Goal: Transaction & Acquisition: Book appointment/travel/reservation

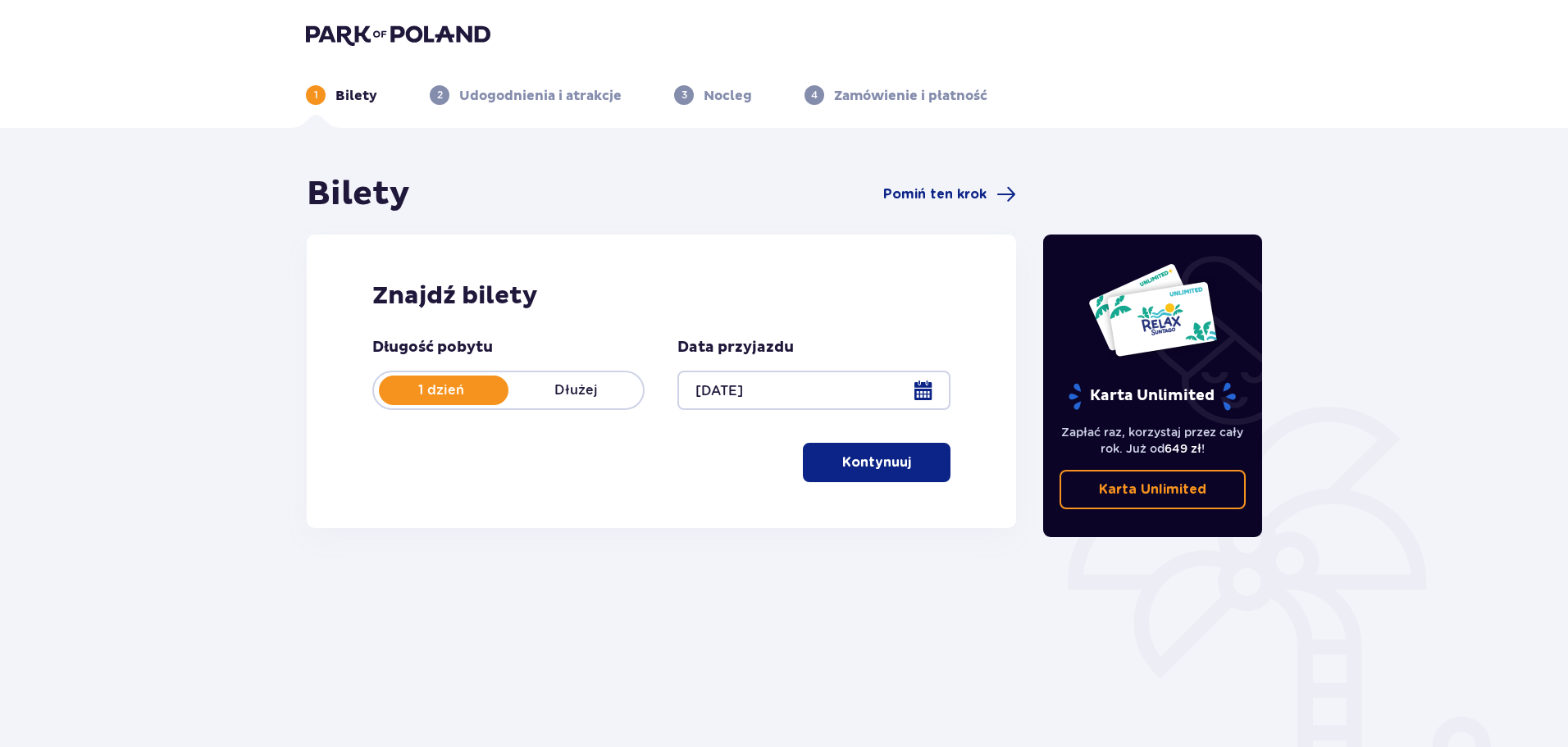
click at [921, 387] on div at bounding box center [812, 389] width 272 height 39
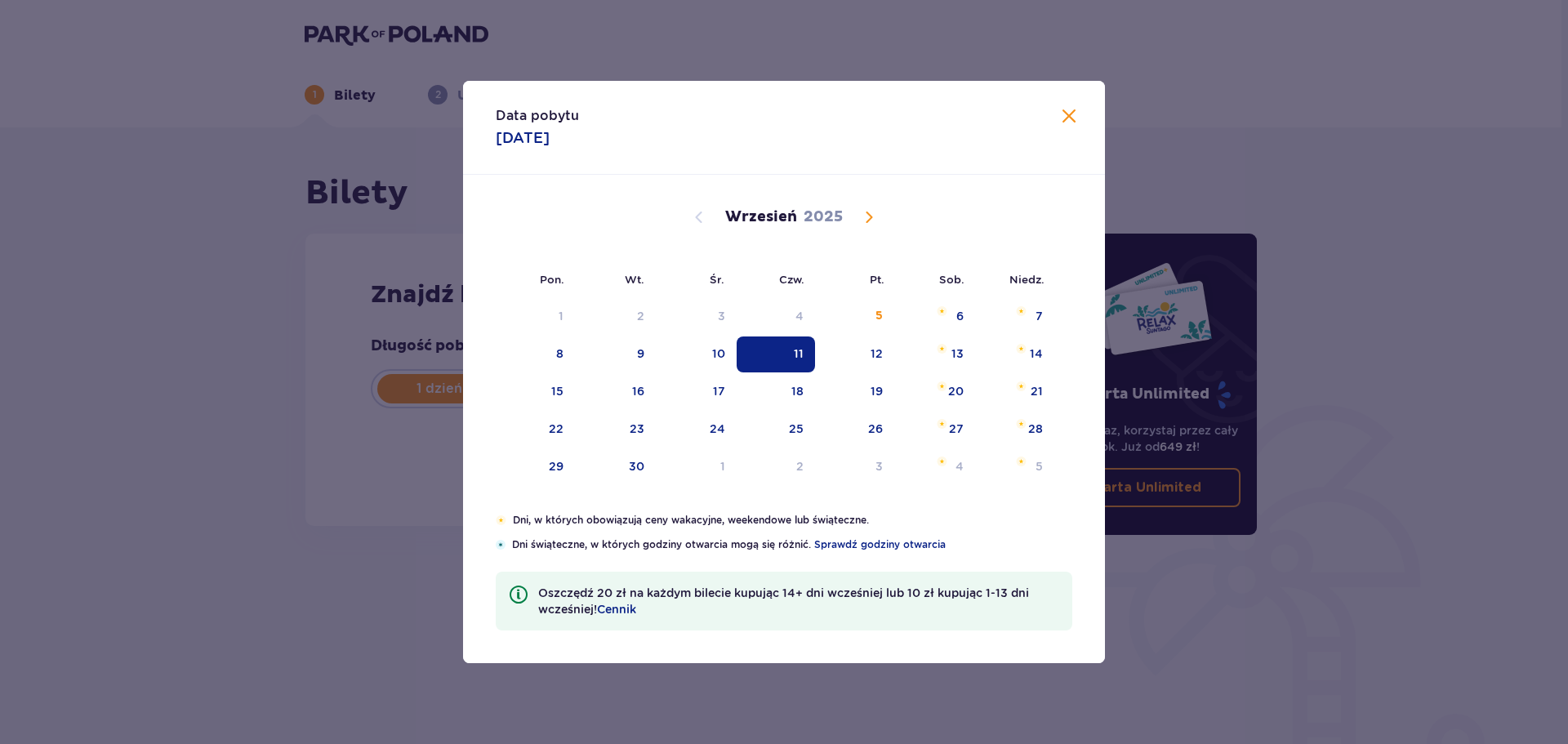
click at [792, 351] on div "11" at bounding box center [776, 355] width 79 height 36
click at [1066, 121] on header "1 Bilety 2 Udogodnienia i atrakcje 3 Nocleg 4 Zamówienie i płatność" at bounding box center [781, 63] width 1562 height 128
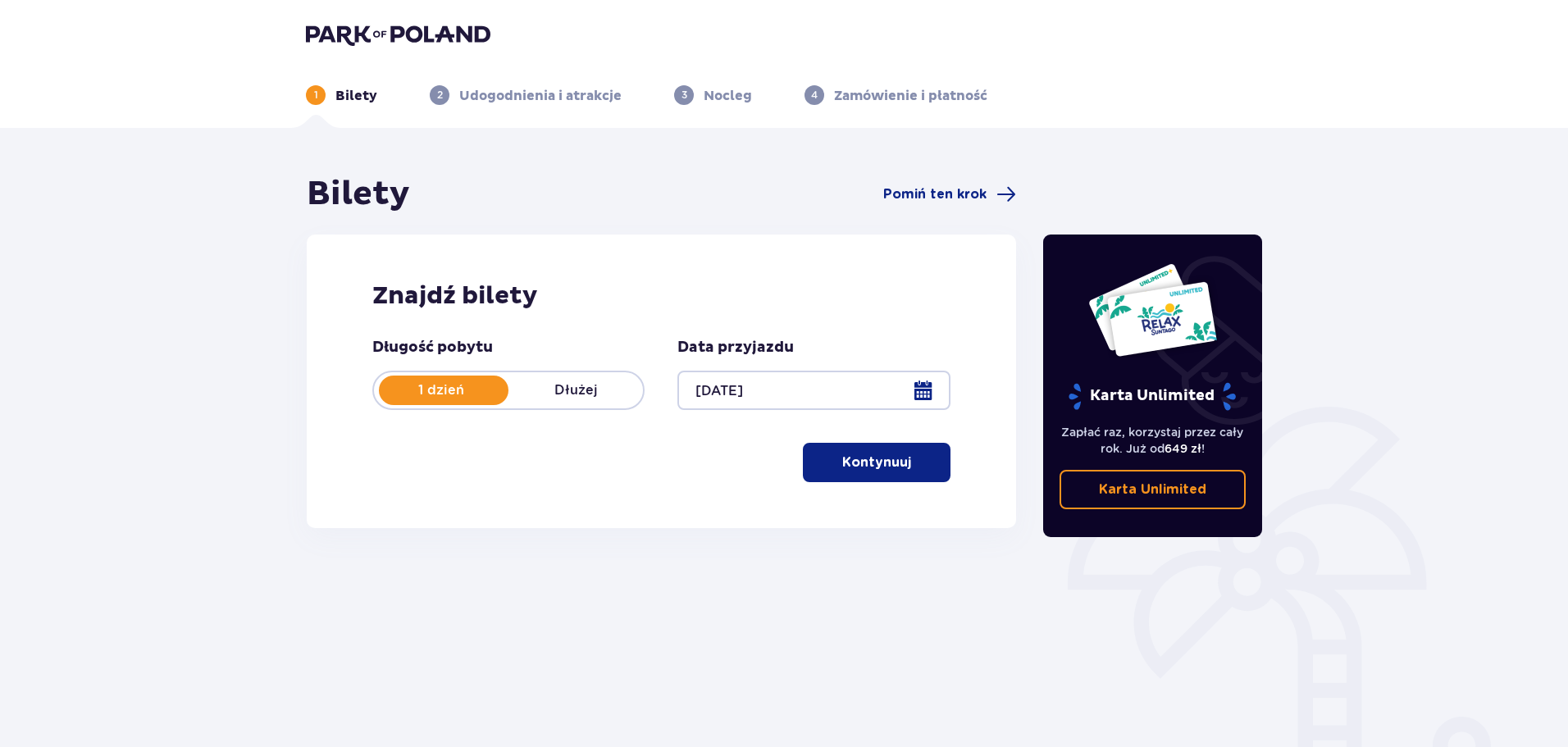
click at [921, 455] on span "button" at bounding box center [914, 462] width 20 height 20
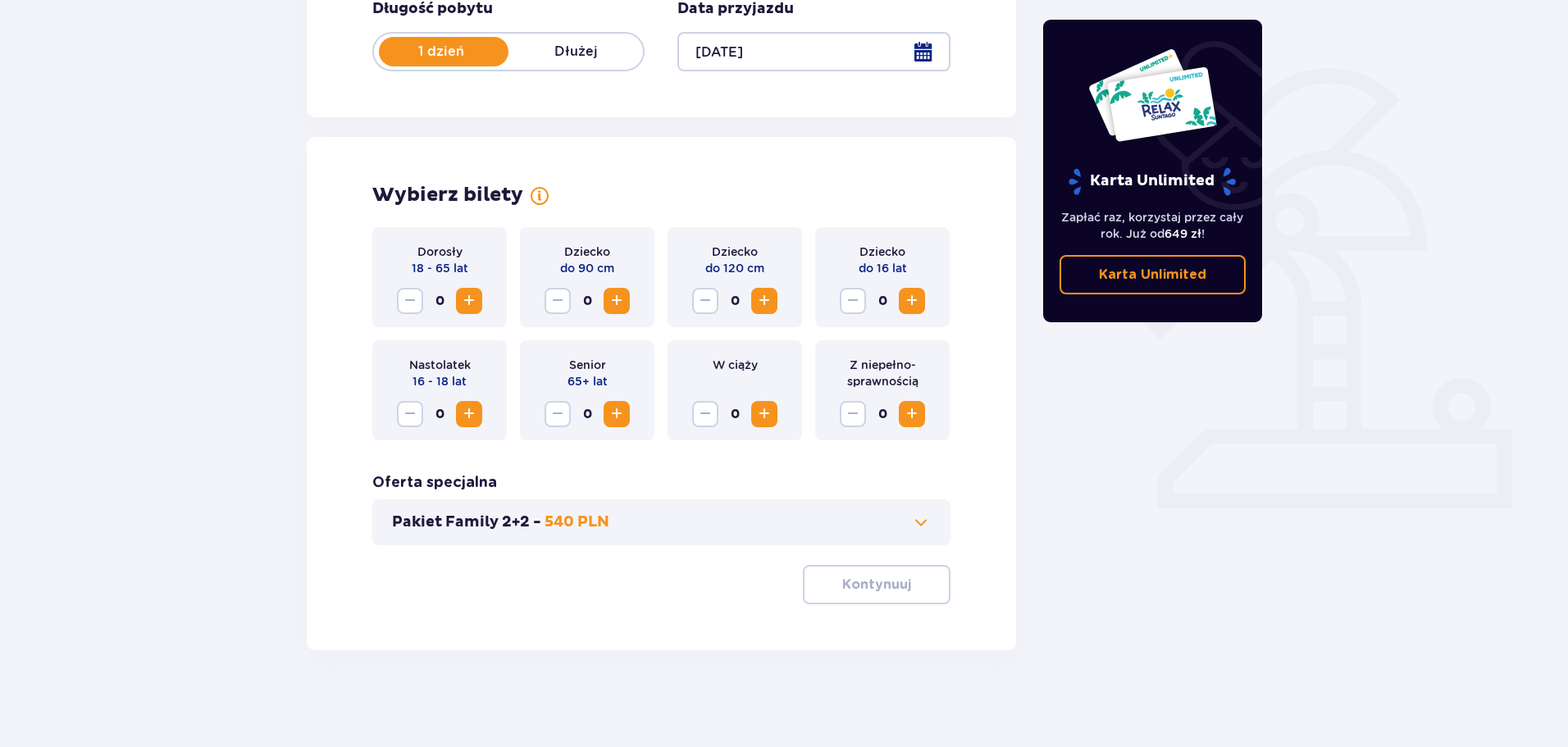
scroll to position [340, 0]
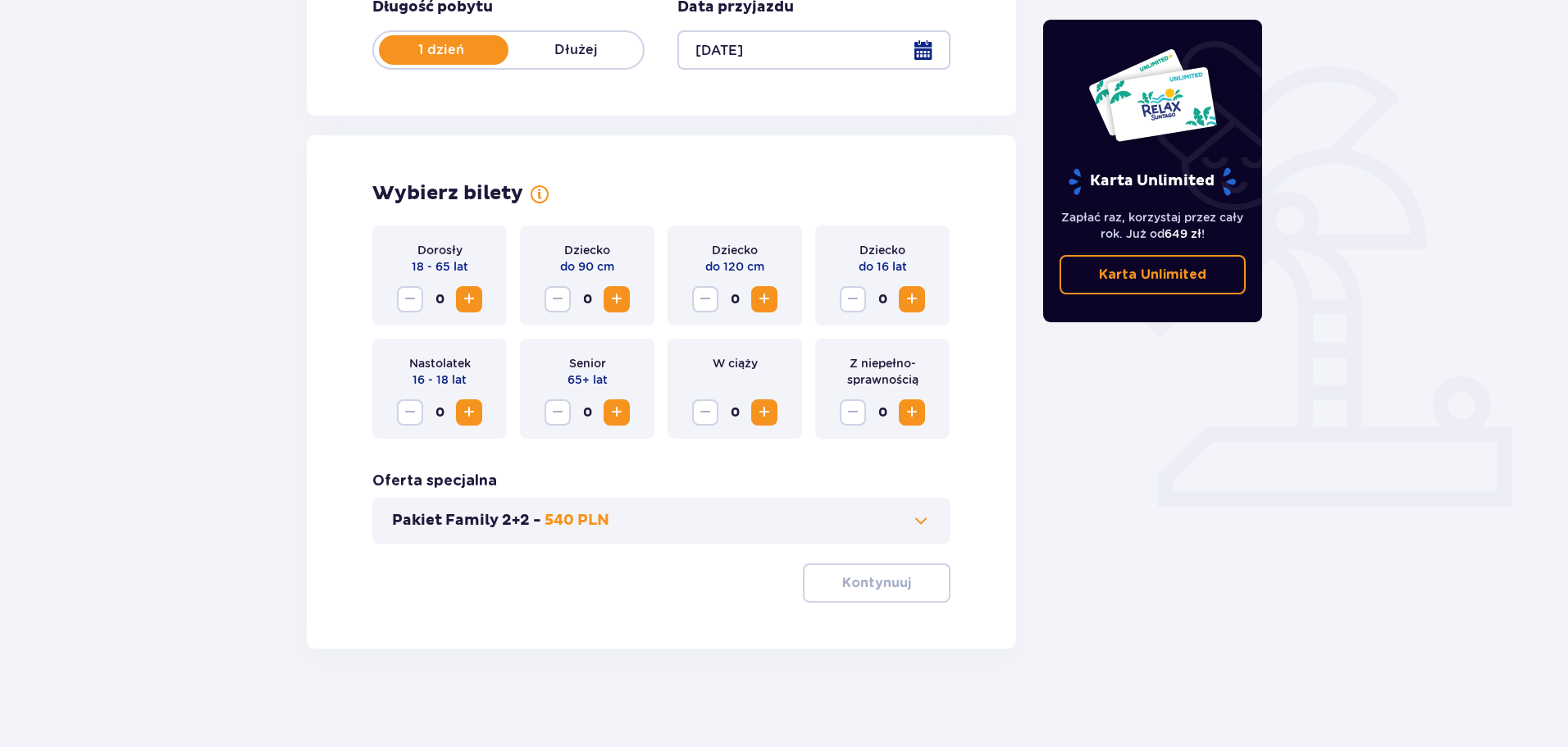
click at [466, 298] on span "Increase" at bounding box center [469, 299] width 20 height 20
click at [924, 590] on button "Kontynuuj" at bounding box center [876, 582] width 147 height 39
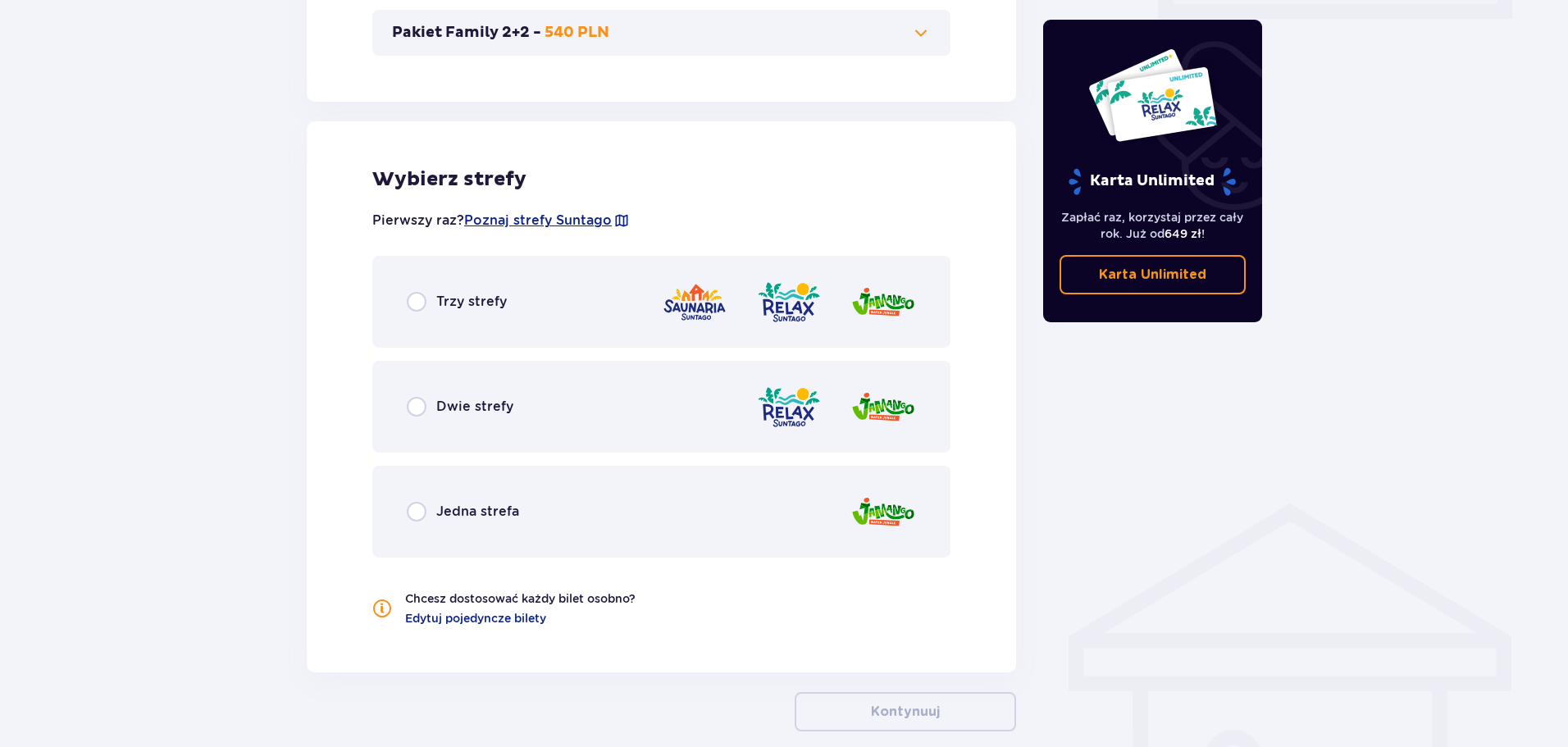
scroll to position [910, 0]
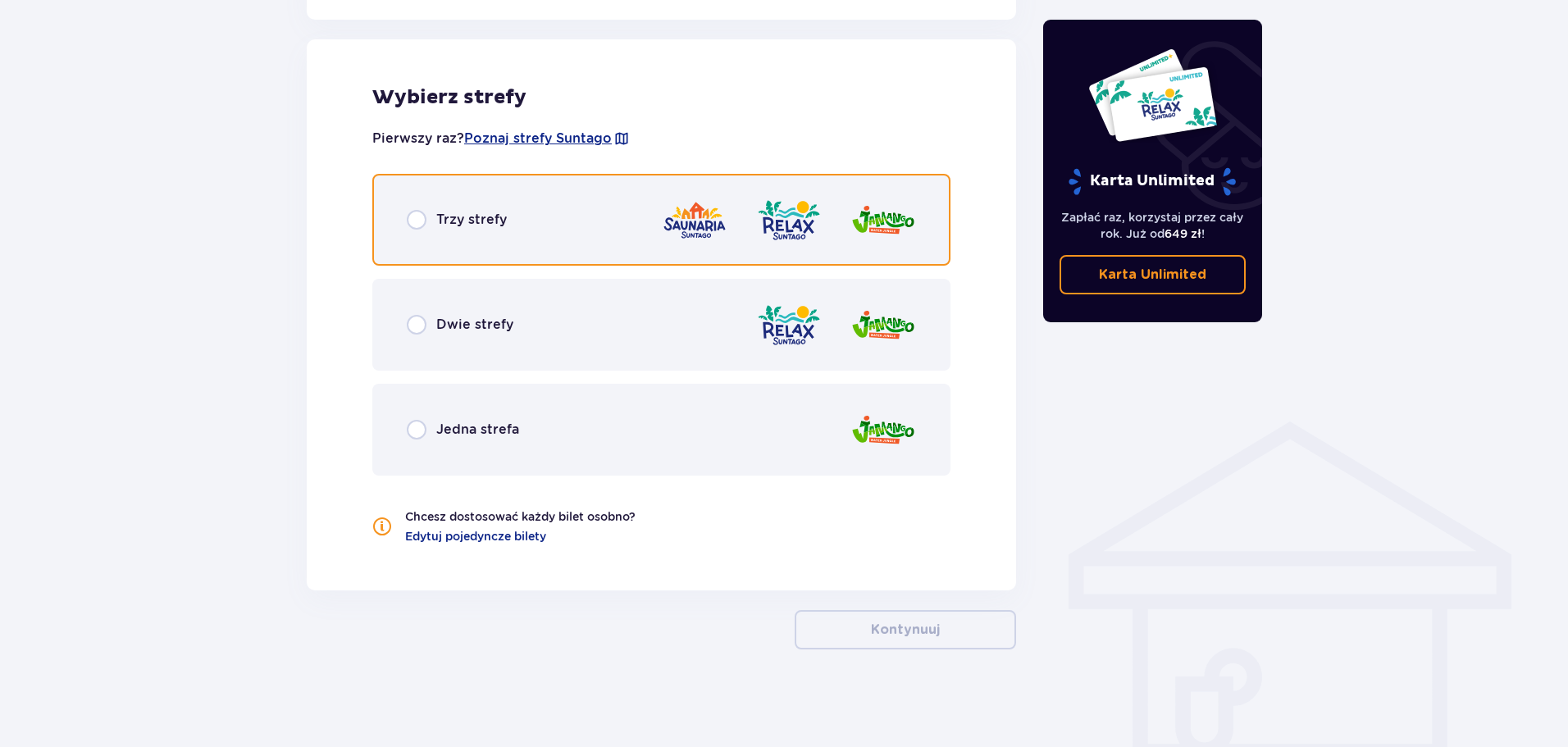
click at [421, 222] on input "radio" at bounding box center [416, 219] width 20 height 20
radio input "true"
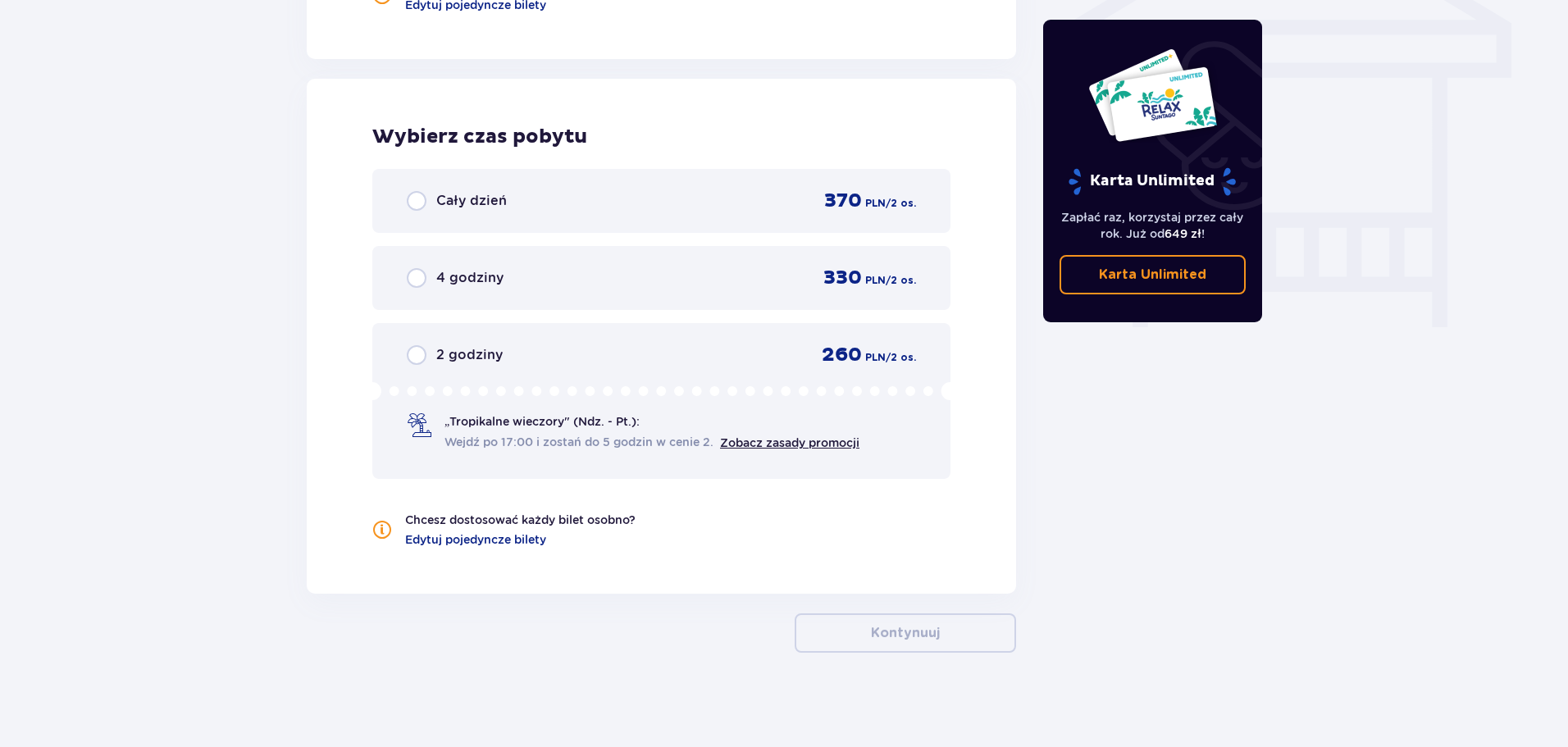
scroll to position [1446, 0]
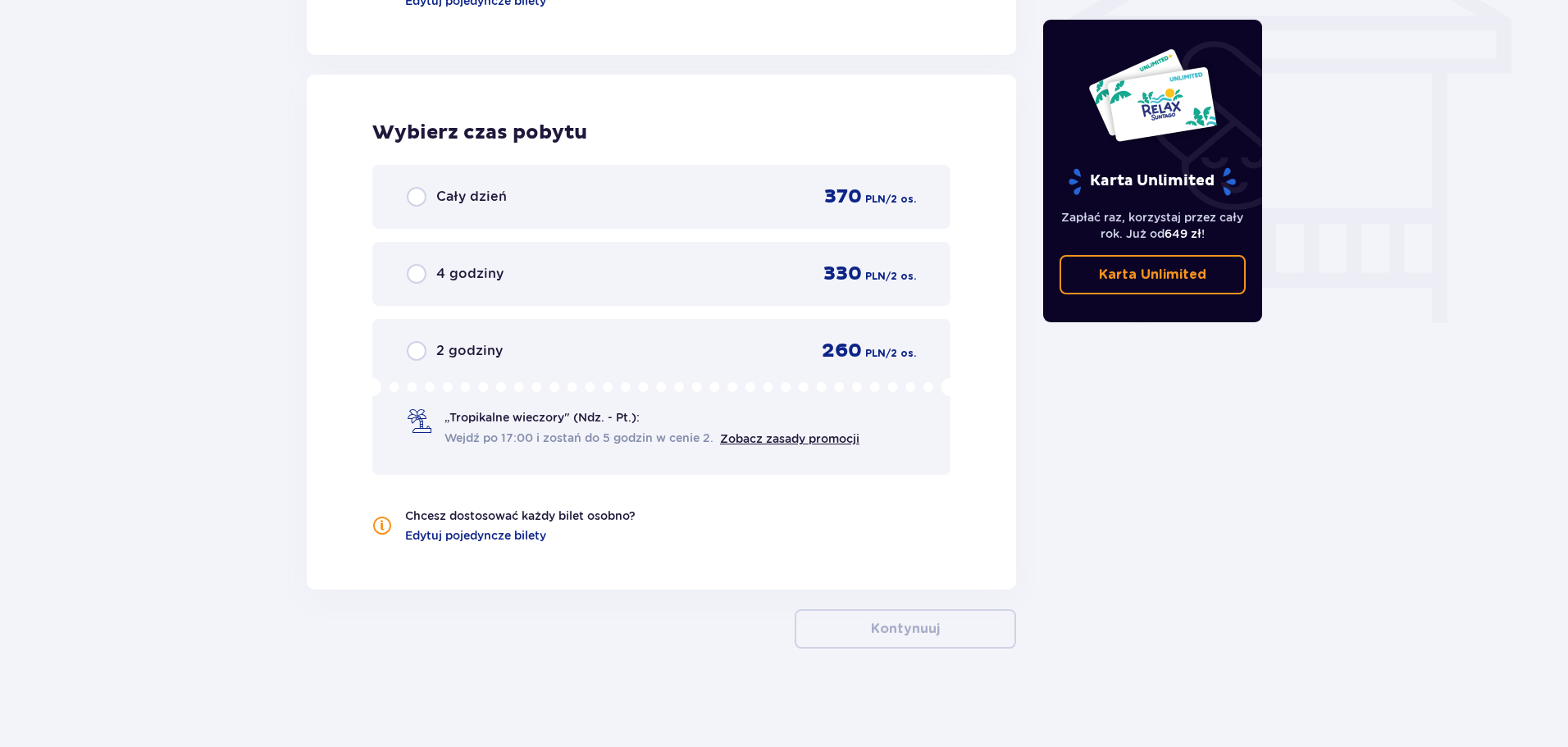
click at [427, 196] on div "Cały dzień" at bounding box center [456, 196] width 100 height 20
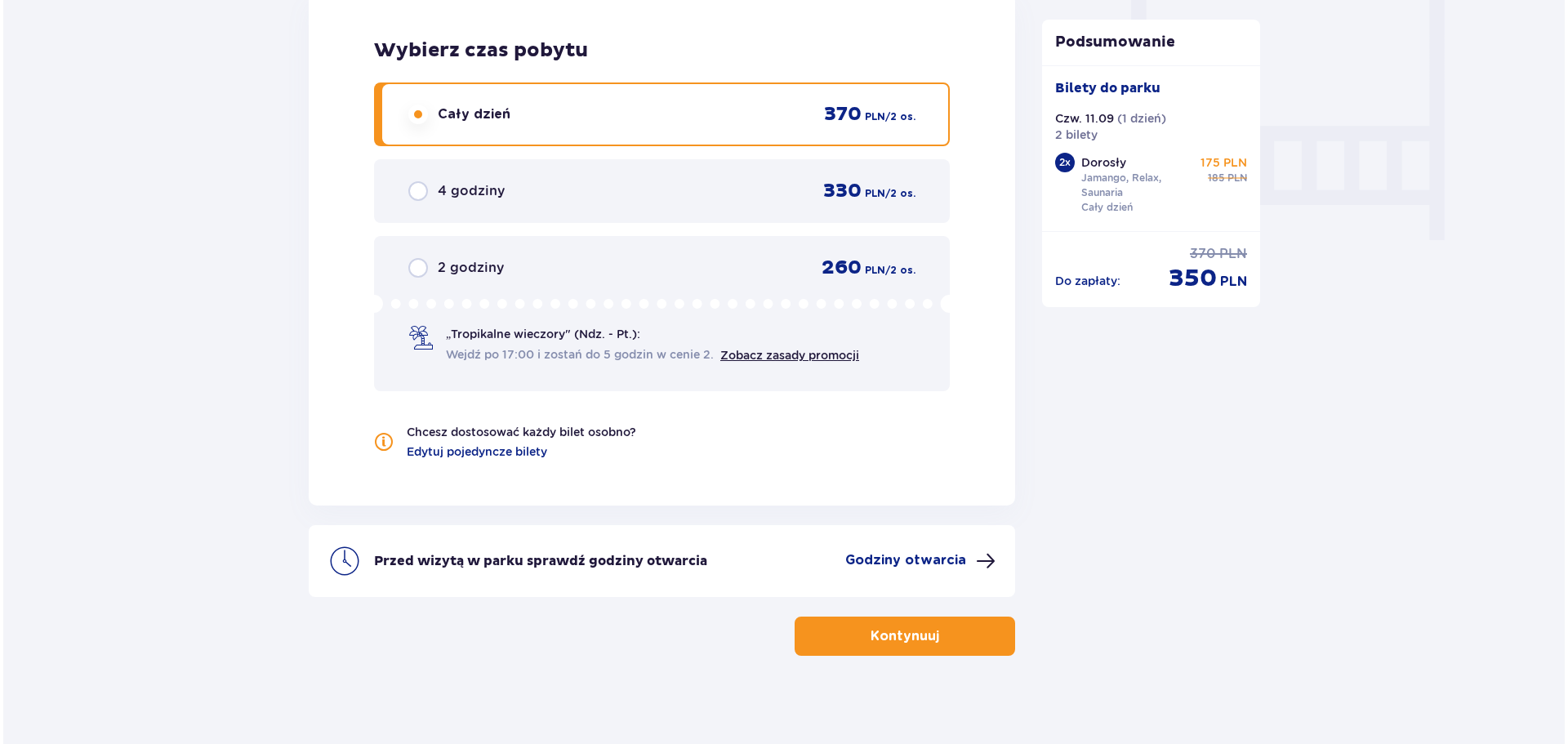
scroll to position [1531, 0]
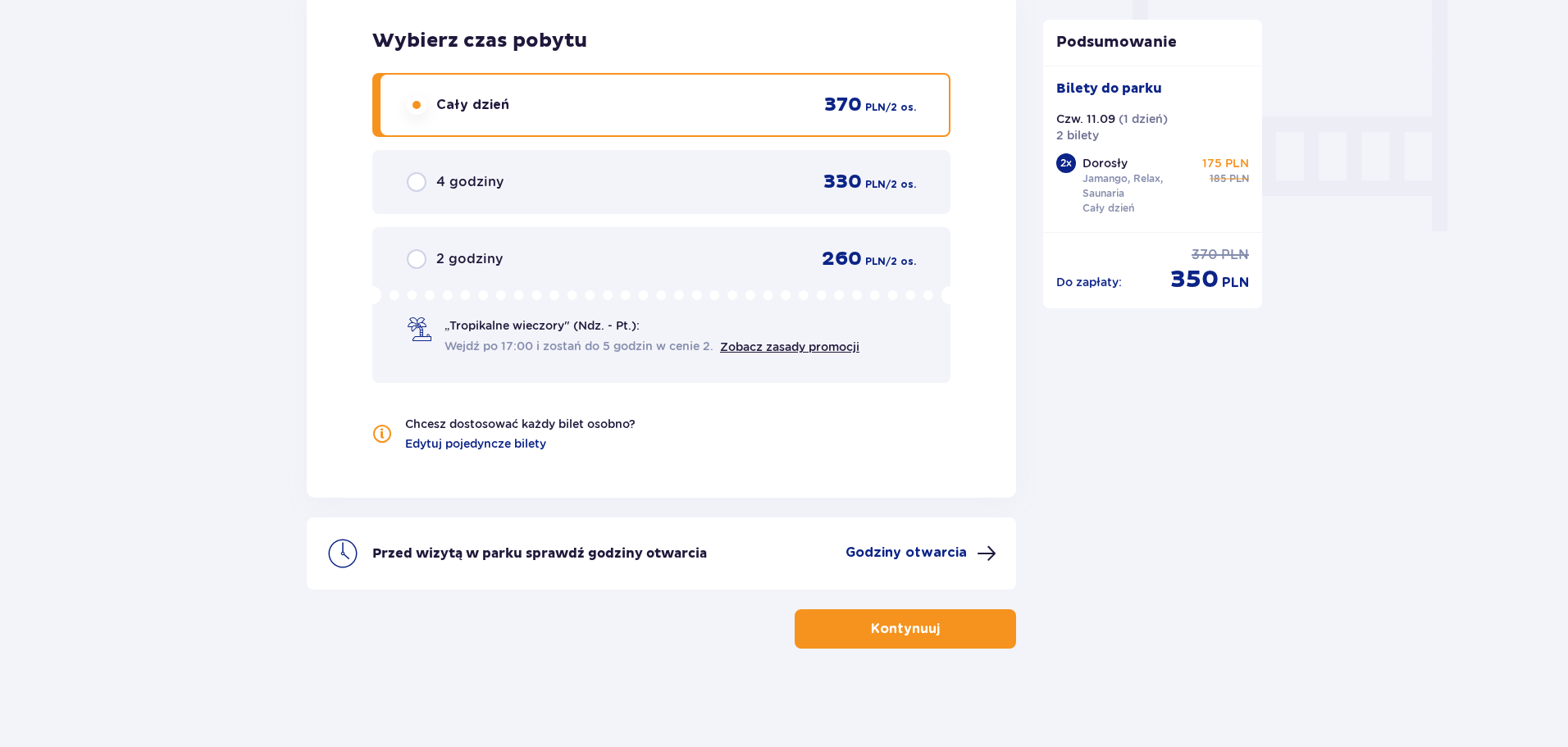
click at [958, 547] on p "Godziny otwarcia" at bounding box center [906, 552] width 121 height 18
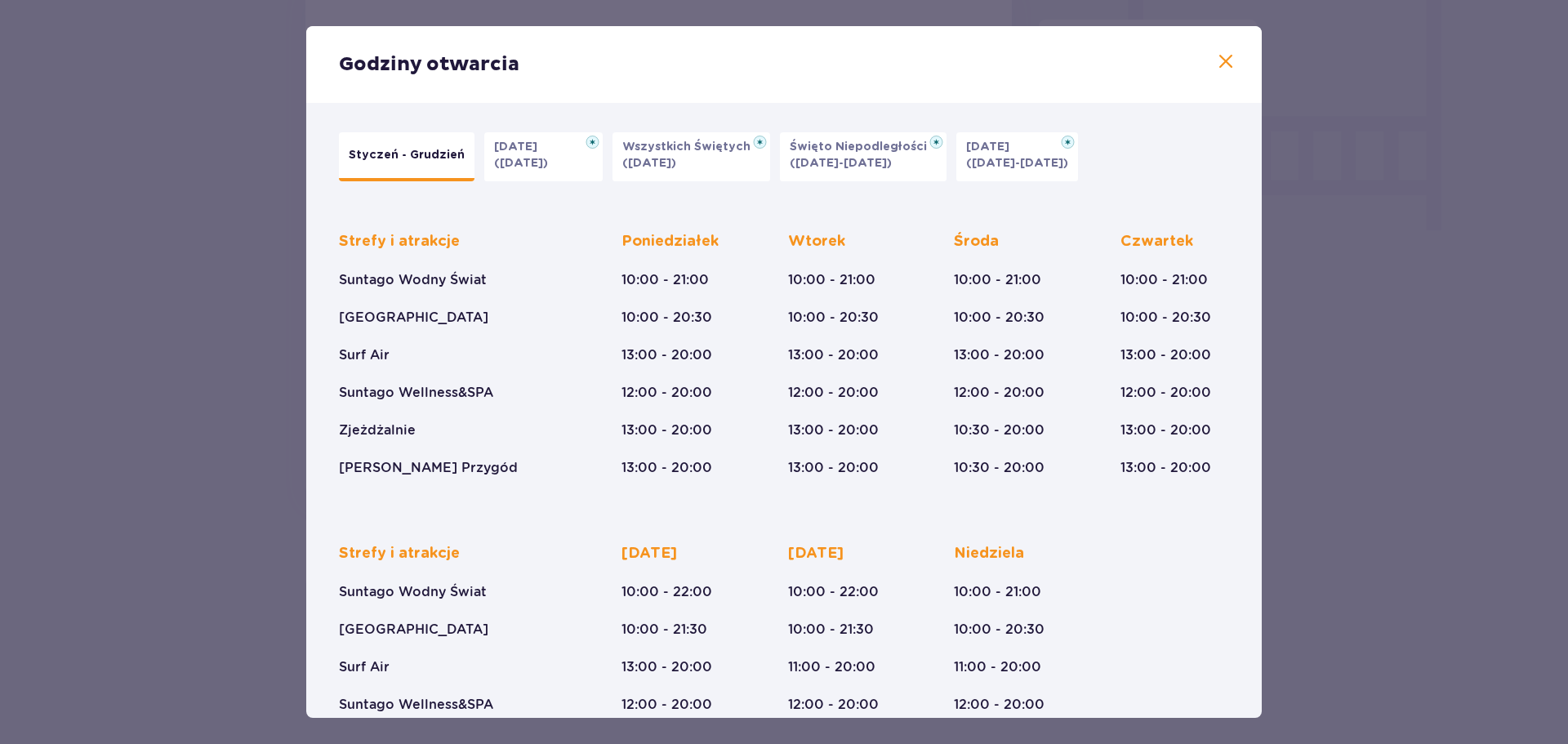
click at [1217, 59] on span at bounding box center [1226, 61] width 20 height 20
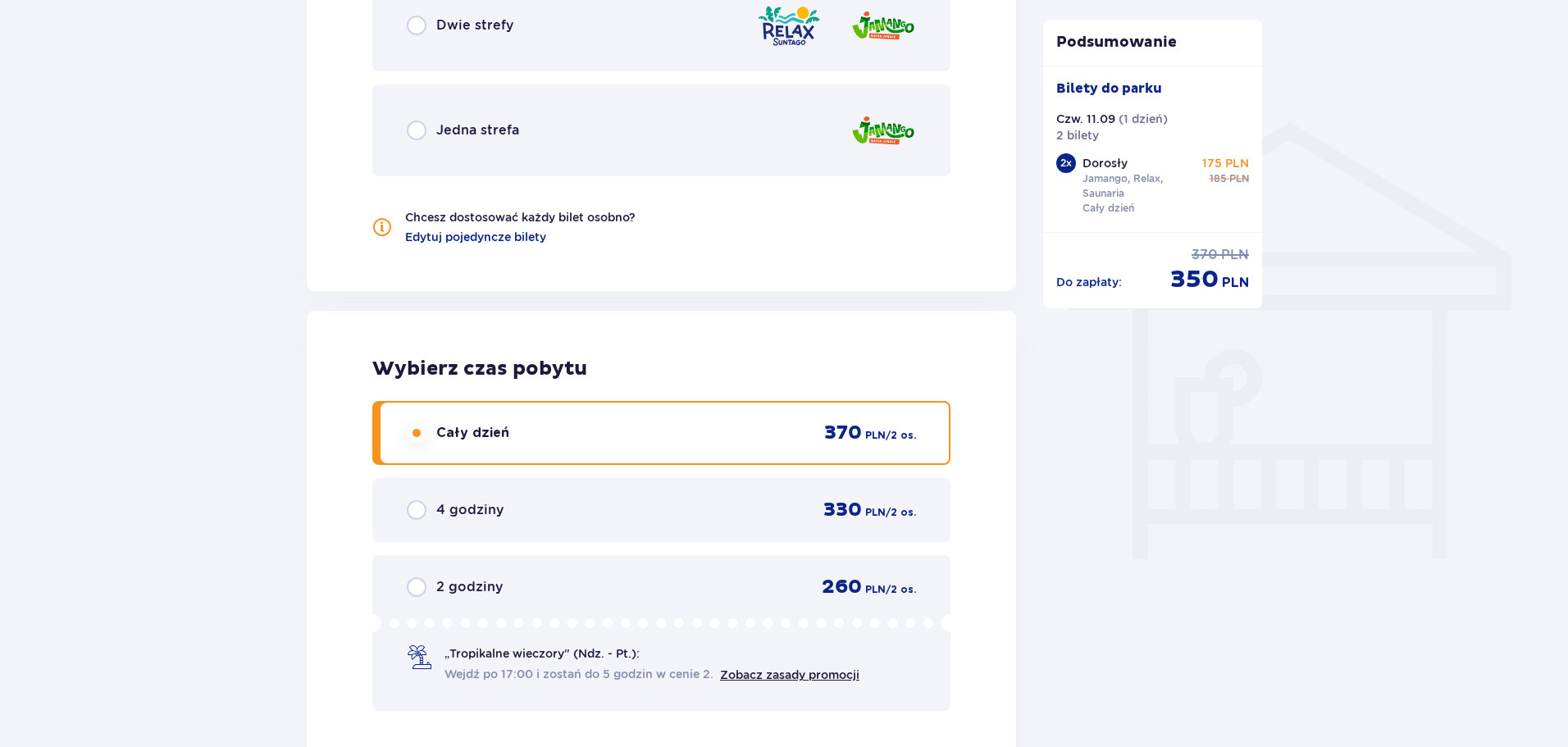
scroll to position [1538, 0]
